Goal: Check status

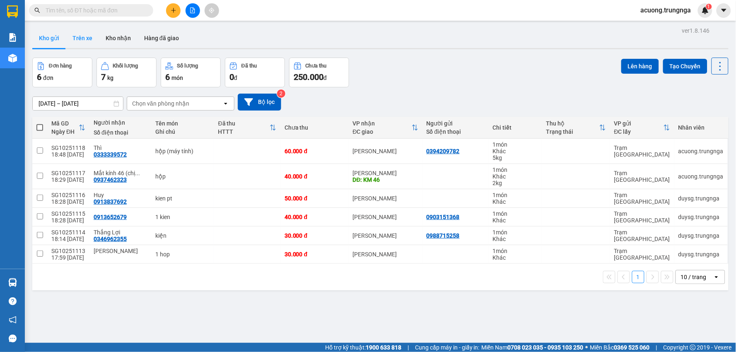
click at [79, 34] on button "Trên xe" at bounding box center [82, 38] width 33 height 20
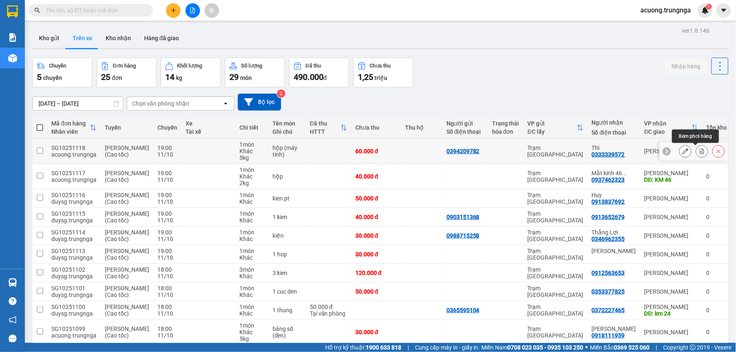
click at [700, 151] on icon at bounding box center [702, 151] width 5 height 6
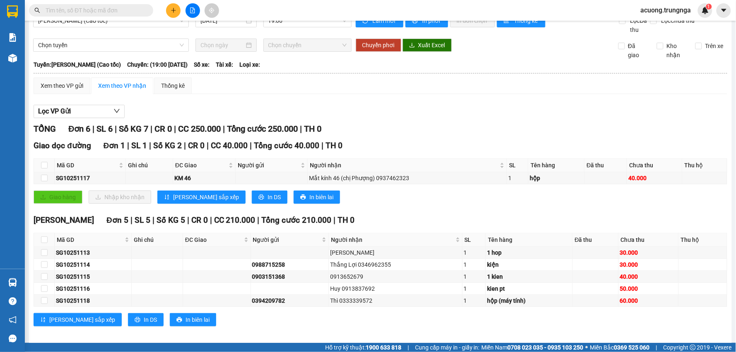
scroll to position [22, 0]
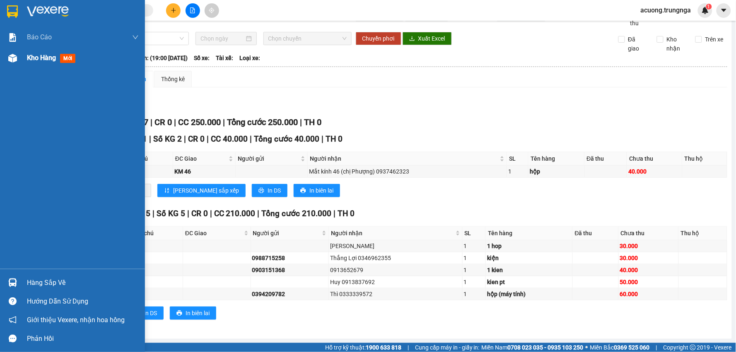
click at [16, 54] on img at bounding box center [12, 58] width 9 height 9
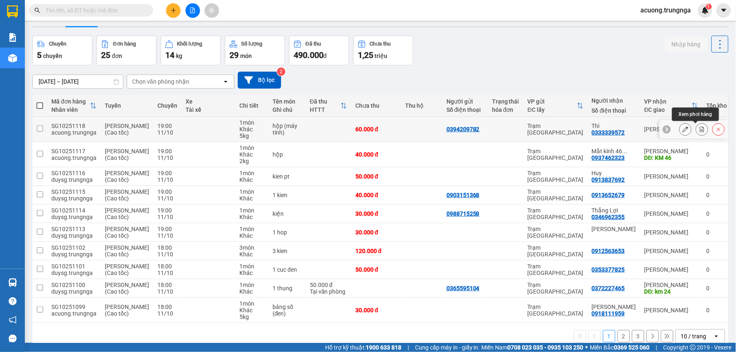
click at [699, 129] on button at bounding box center [702, 129] width 12 height 14
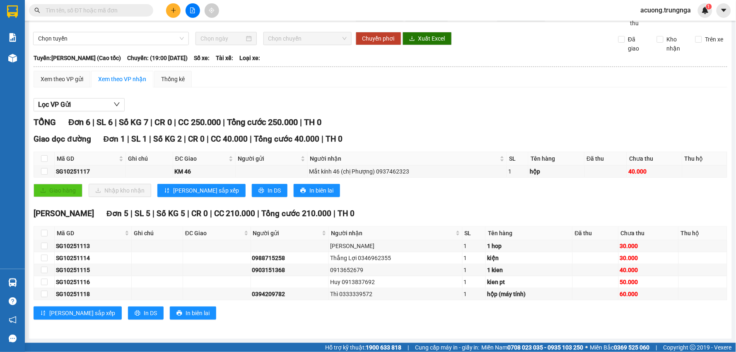
click at [464, 196] on div "Giao hàng Nhập kho nhận Lưu sắp xếp In DS In biên lai" at bounding box center [381, 190] width 694 height 13
